Goal: Manage account settings

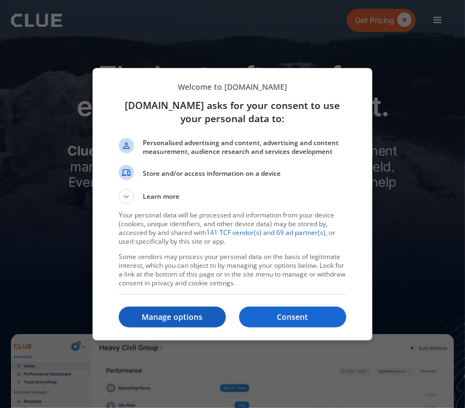
click at [202, 315] on p "Manage options" at bounding box center [172, 316] width 107 height 11
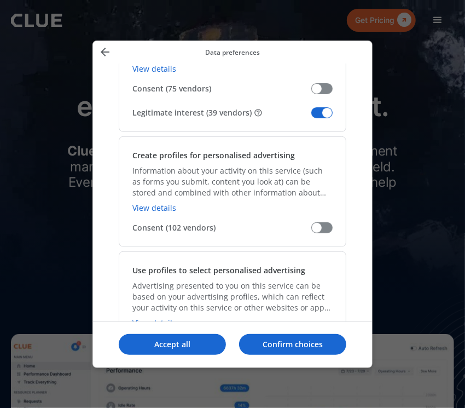
scroll to position [268, 0]
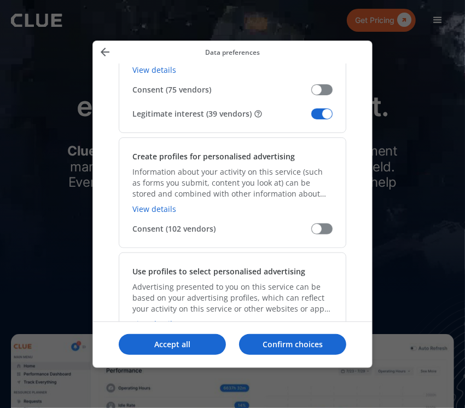
click at [321, 116] on span "Manage your data" at bounding box center [321, 113] width 21 height 11
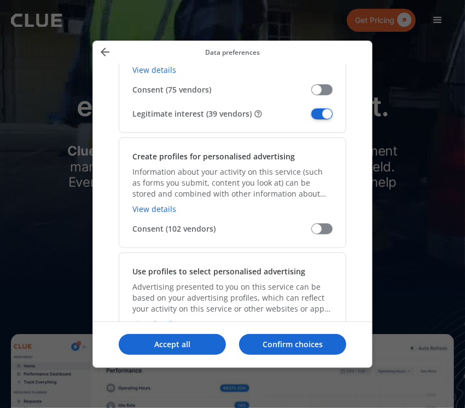
click at [311, 118] on input "Legitimate interest (39 vendors)" at bounding box center [311, 118] width 0 height 0
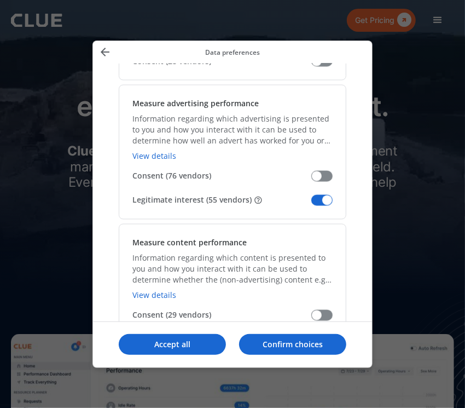
scroll to position [881, 0]
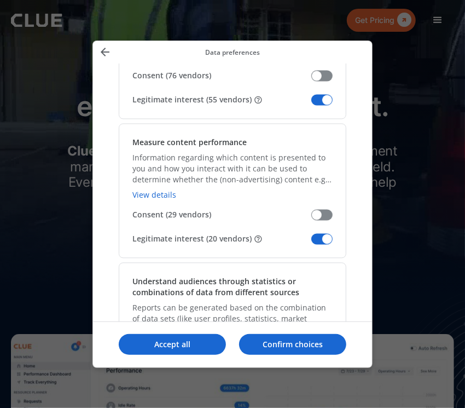
click at [325, 94] on span "Manage your data" at bounding box center [321, 99] width 21 height 11
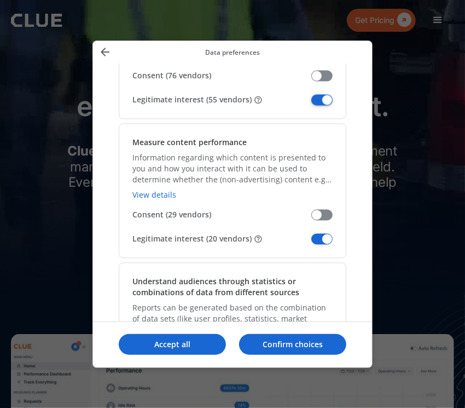
click at [311, 103] on input "Legitimate interest (55 vendors)" at bounding box center [311, 103] width 0 height 0
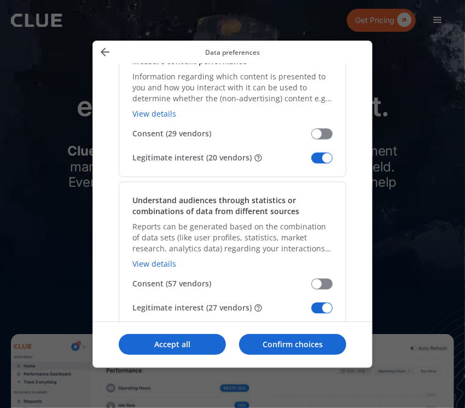
scroll to position [962, 0]
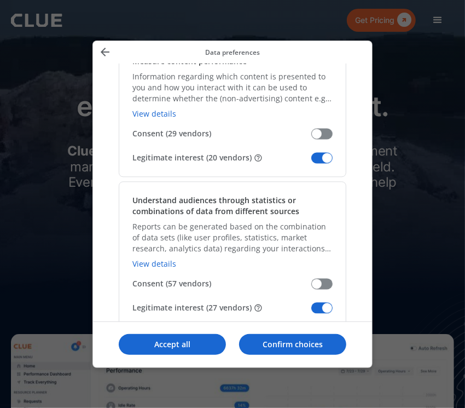
click at [323, 157] on span "Manage your data" at bounding box center [321, 157] width 21 height 11
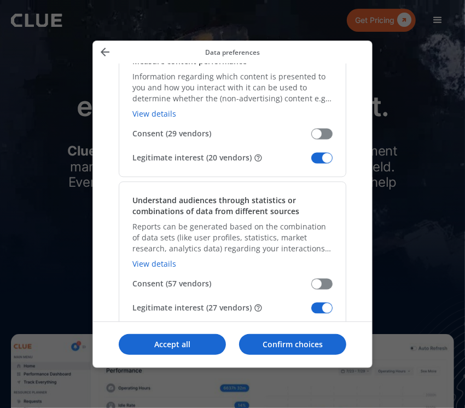
click at [311, 161] on input "Legitimate interest (20 vendors)" at bounding box center [311, 161] width 0 height 0
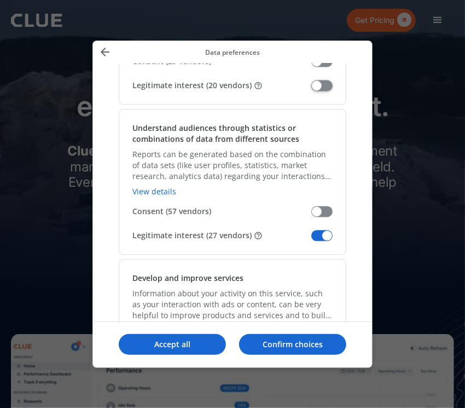
scroll to position [1091, 0]
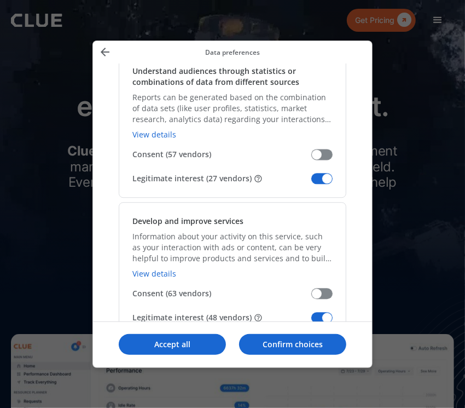
click at [321, 173] on span "Manage your data" at bounding box center [321, 178] width 21 height 11
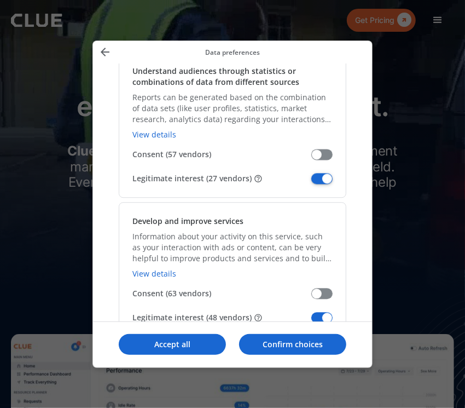
click at [311, 182] on input "Legitimate interest (27 vendors)" at bounding box center [311, 182] width 0 height 0
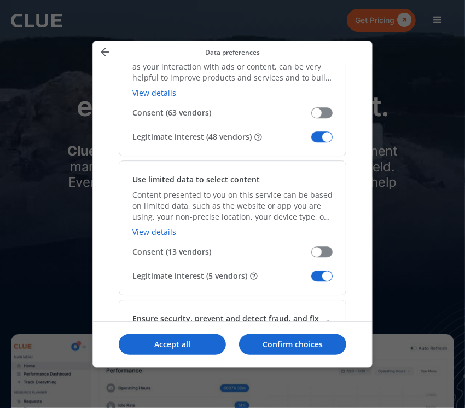
scroll to position [1270, 0]
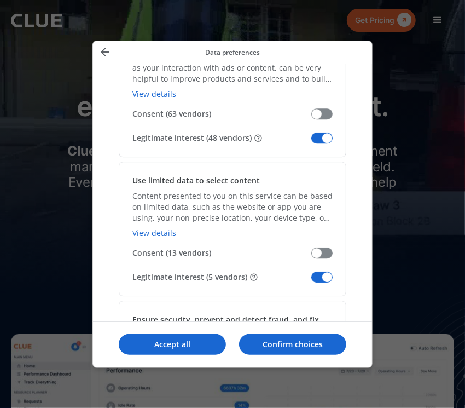
click at [322, 133] on span "Manage your data" at bounding box center [321, 137] width 21 height 11
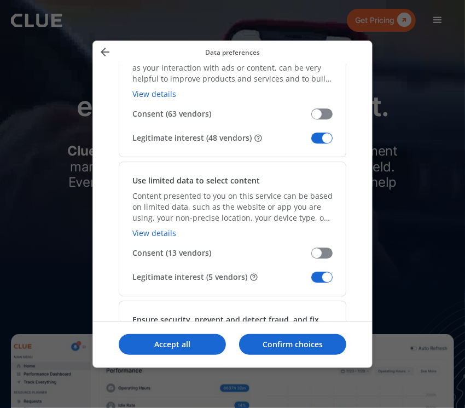
click at [311, 142] on input "Legitimate interest (48 vendors)" at bounding box center [311, 142] width 0 height 0
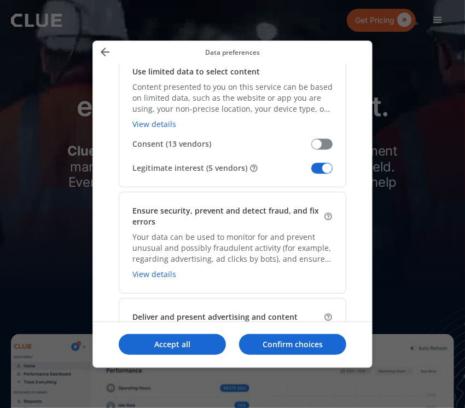
scroll to position [1379, 0]
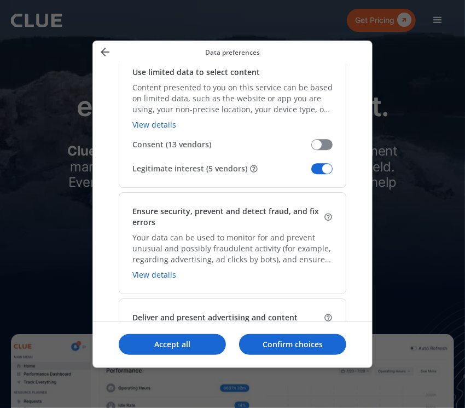
click at [321, 166] on span "Manage your data" at bounding box center [321, 168] width 21 height 11
click at [311, 172] on input "Legitimate interest (5 vendors)" at bounding box center [311, 172] width 0 height 0
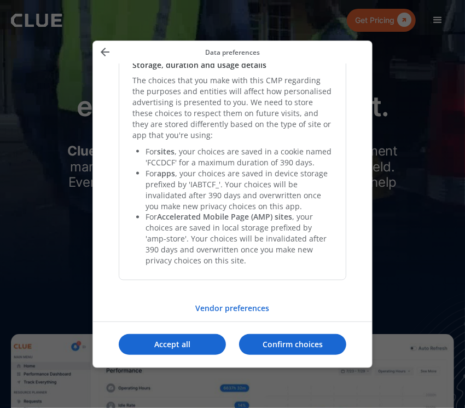
scroll to position [2290, 0]
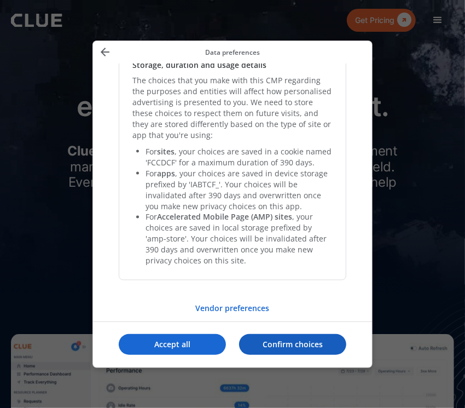
click at [262, 347] on p "Confirm choices" at bounding box center [292, 344] width 107 height 11
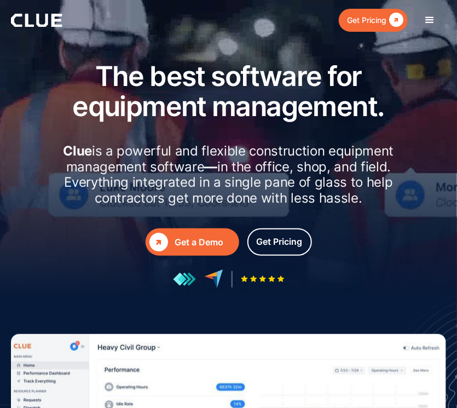
click at [433, 20] on div "menu" at bounding box center [429, 20] width 13 height 13
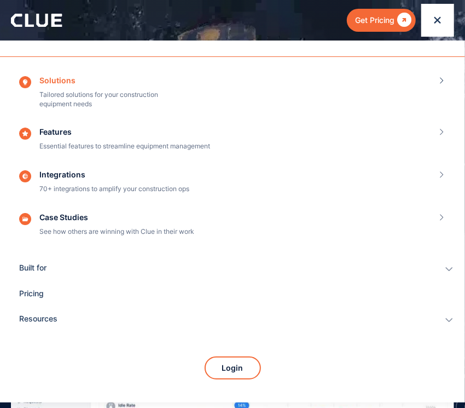
scroll to position [0, 0]
